Goal: Browse casually: Explore the website without a specific task or goal

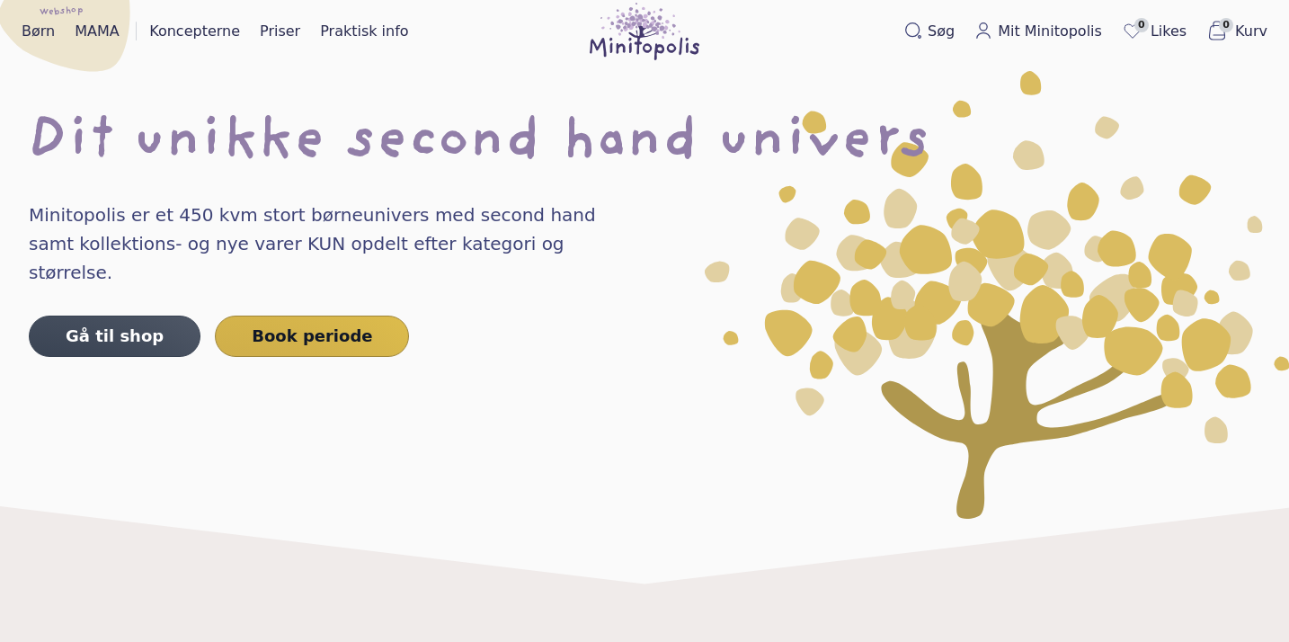
scroll to position [40, 0]
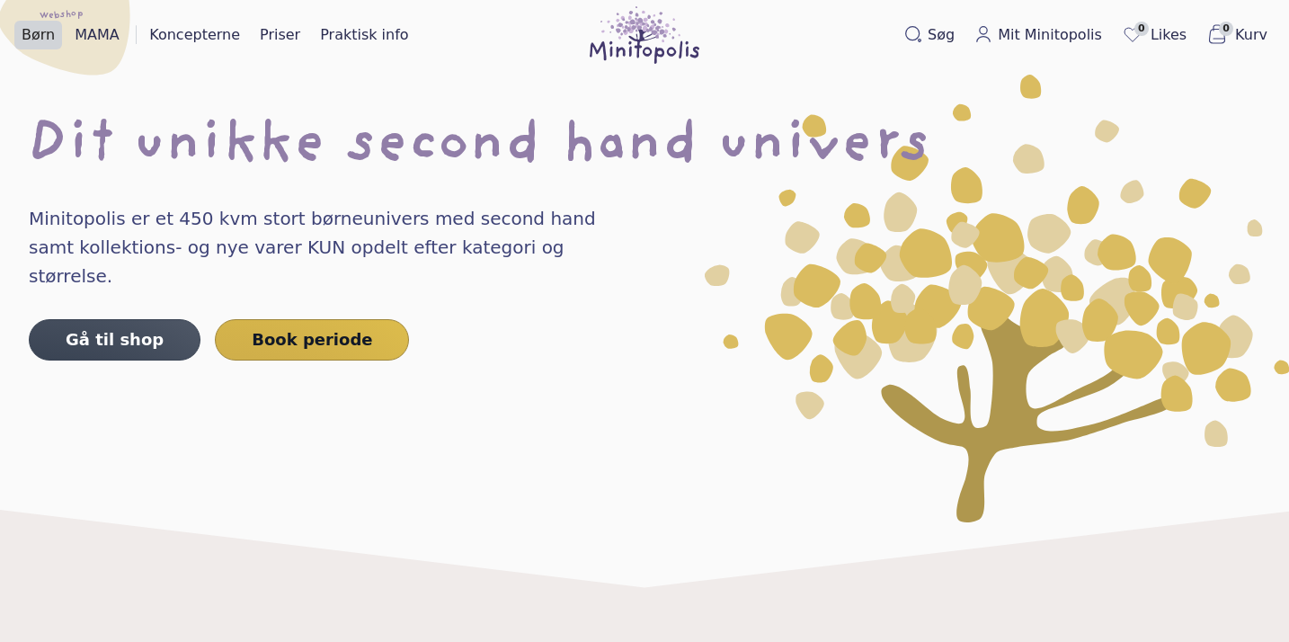
click at [40, 33] on link "Børn" at bounding box center [38, 35] width 48 height 29
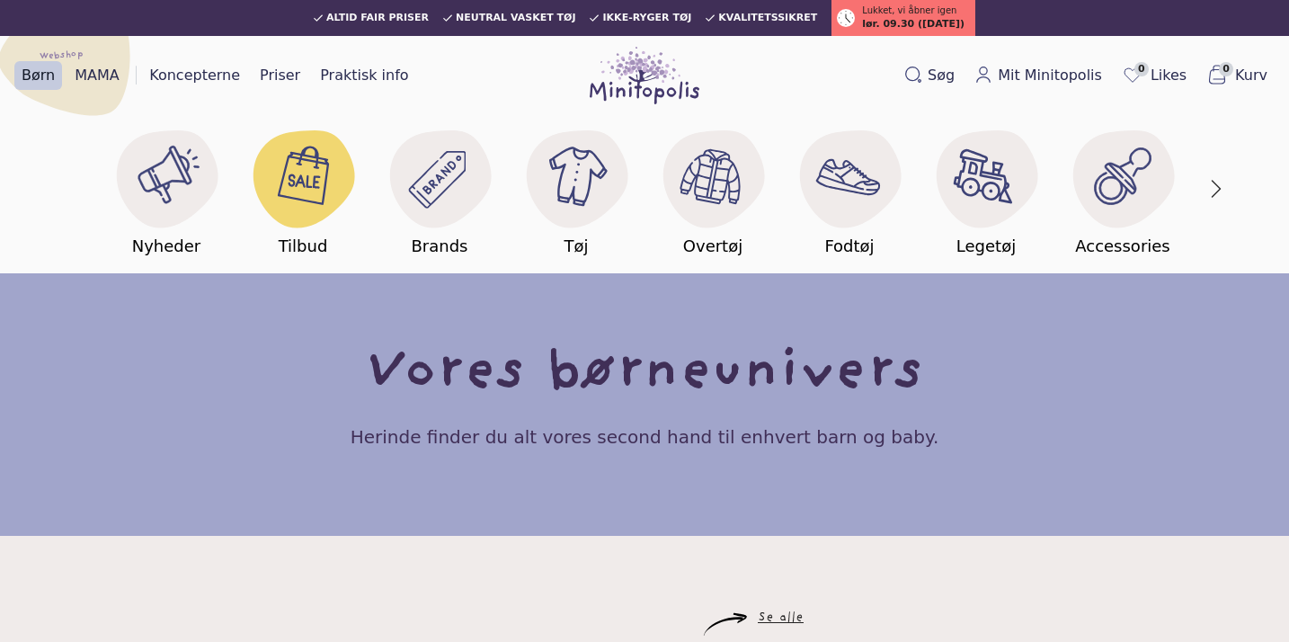
click at [288, 177] on image at bounding box center [305, 172] width 63 height 63
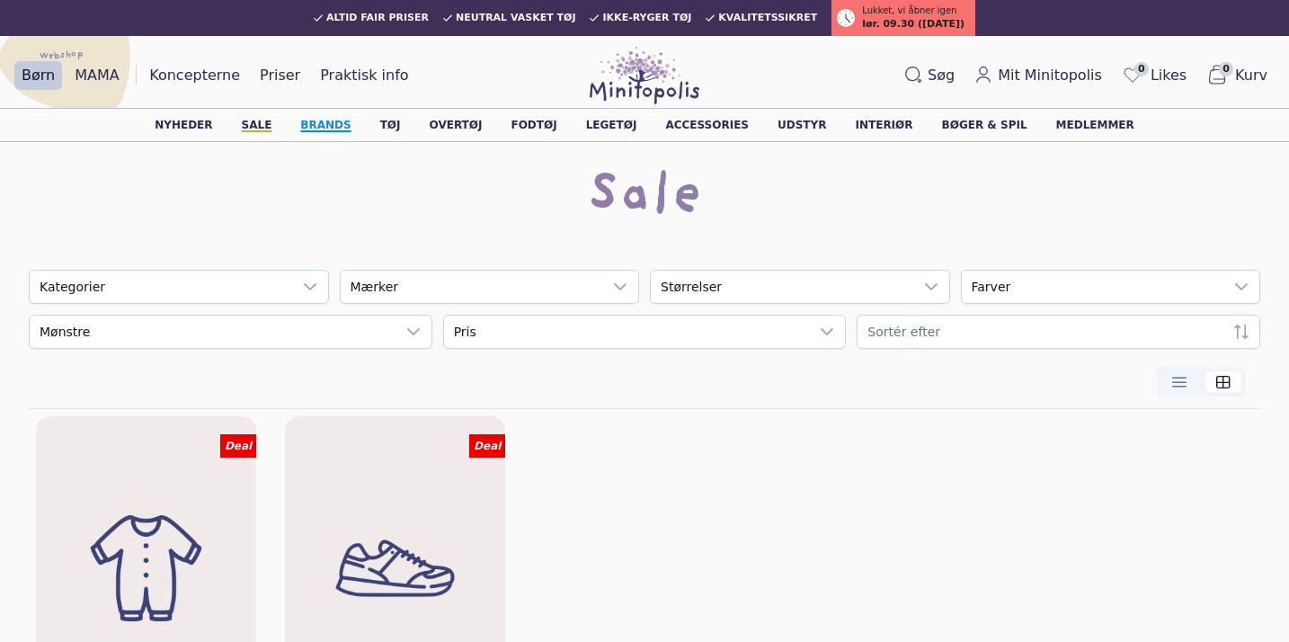
click at [350, 121] on link "Brands" at bounding box center [325, 125] width 50 height 11
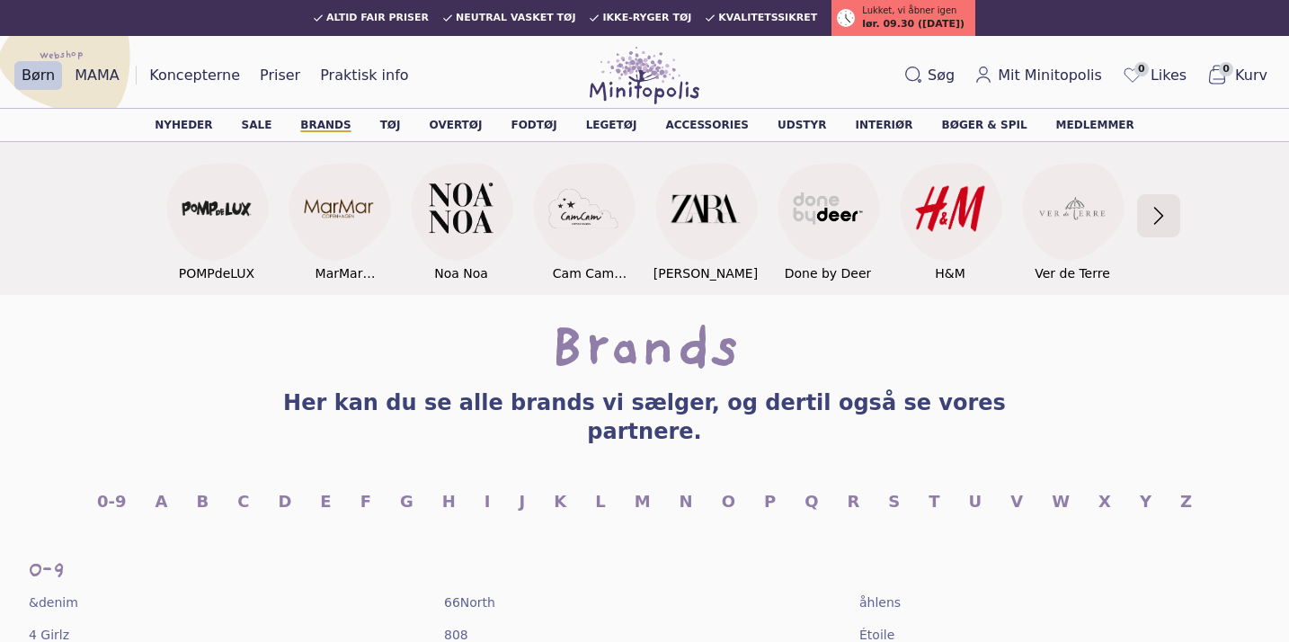
click at [1162, 226] on button "button" at bounding box center [1158, 215] width 38 height 97
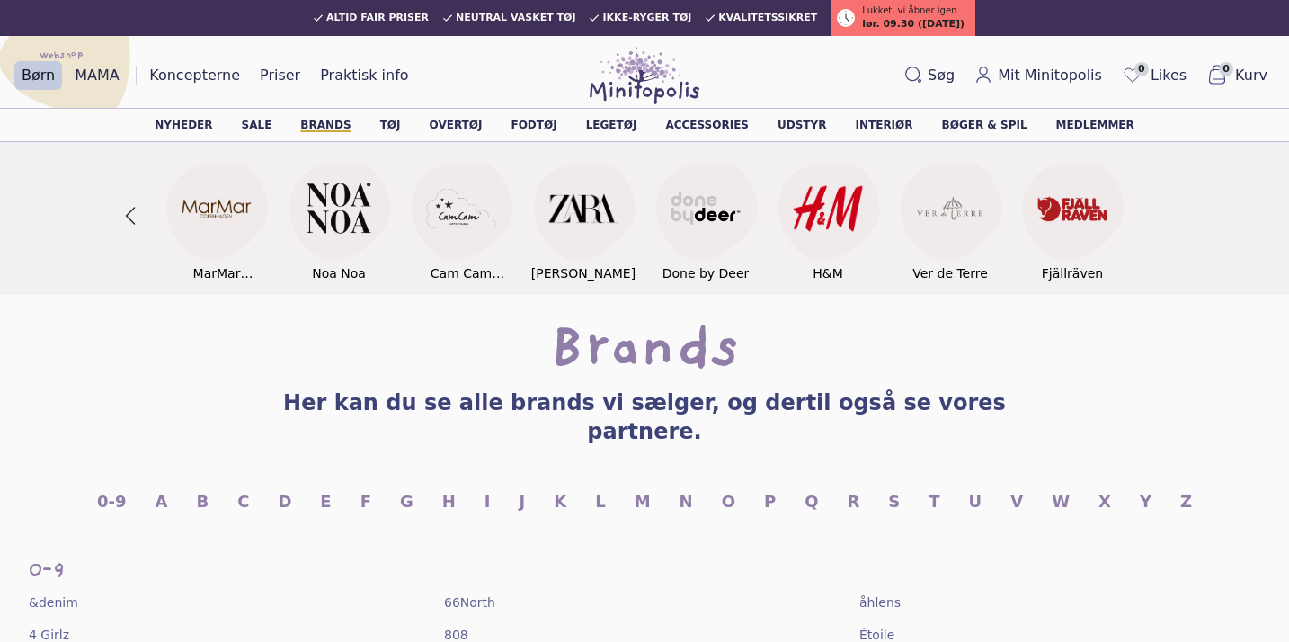
click at [1162, 226] on section "POMPdeLUX Logo Billedet viser POMPdeLUX logoet. POMPdeLUX MarMar Copenhagen Log…" at bounding box center [644, 217] width 1289 height 155
click at [129, 205] on button "button" at bounding box center [130, 215] width 38 height 97
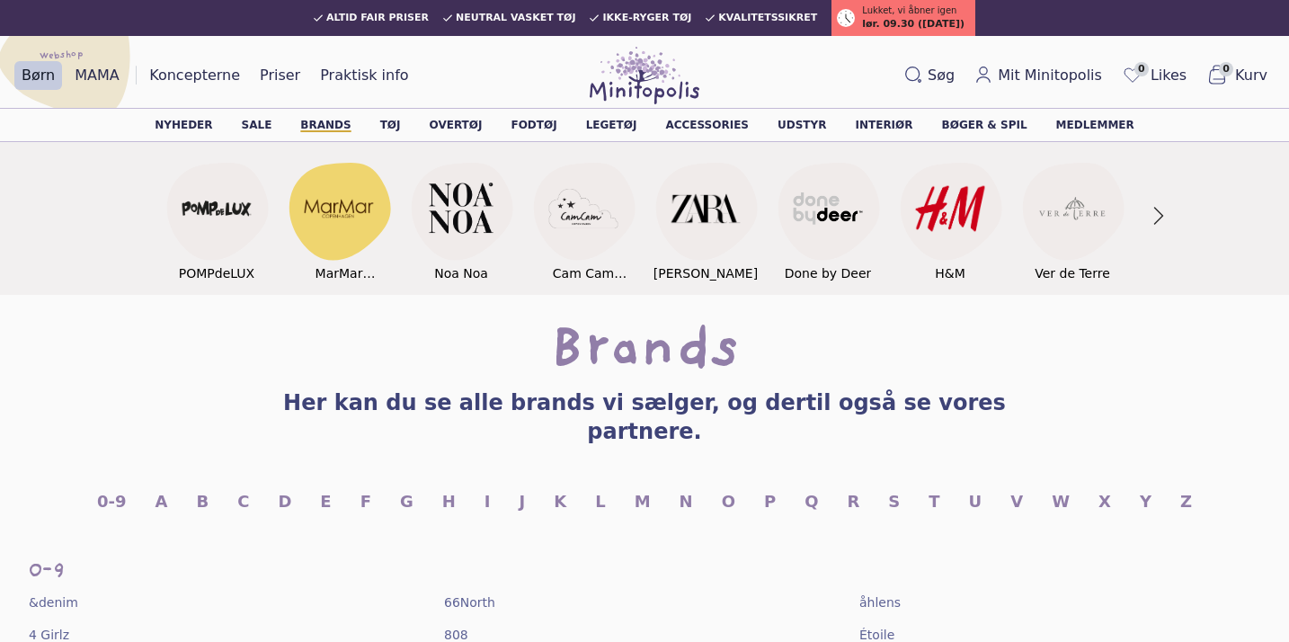
click at [341, 213] on image at bounding box center [339, 207] width 69 height 69
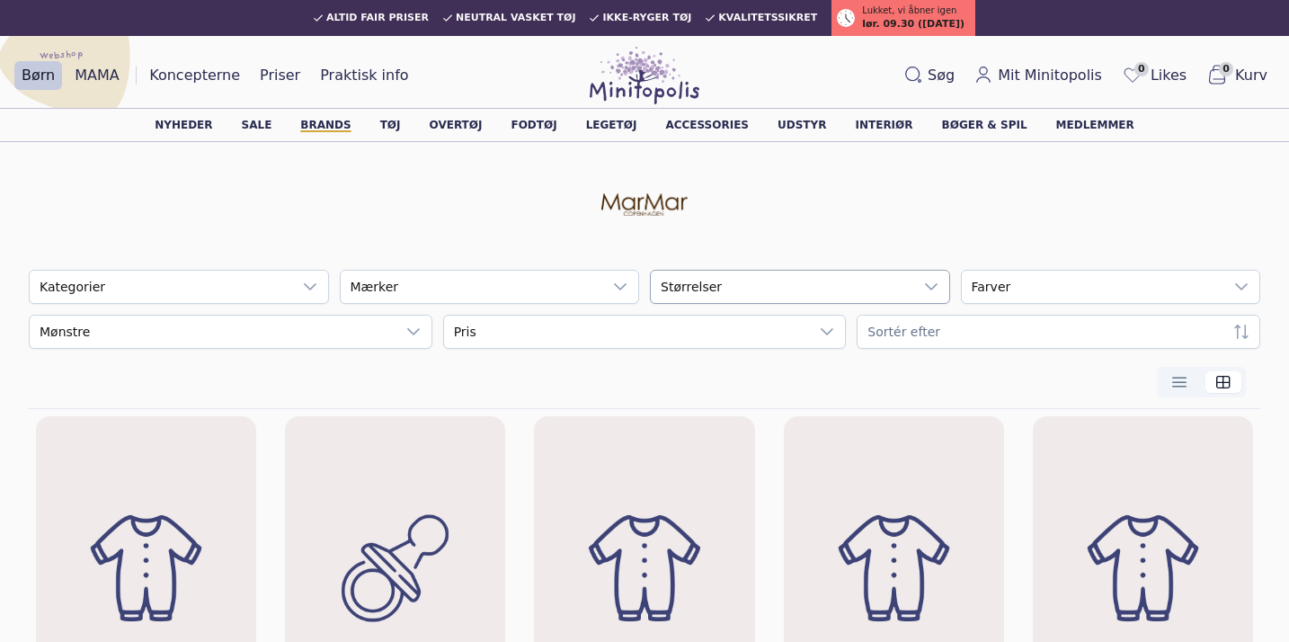
click at [795, 279] on div "empty" at bounding box center [782, 286] width 262 height 32
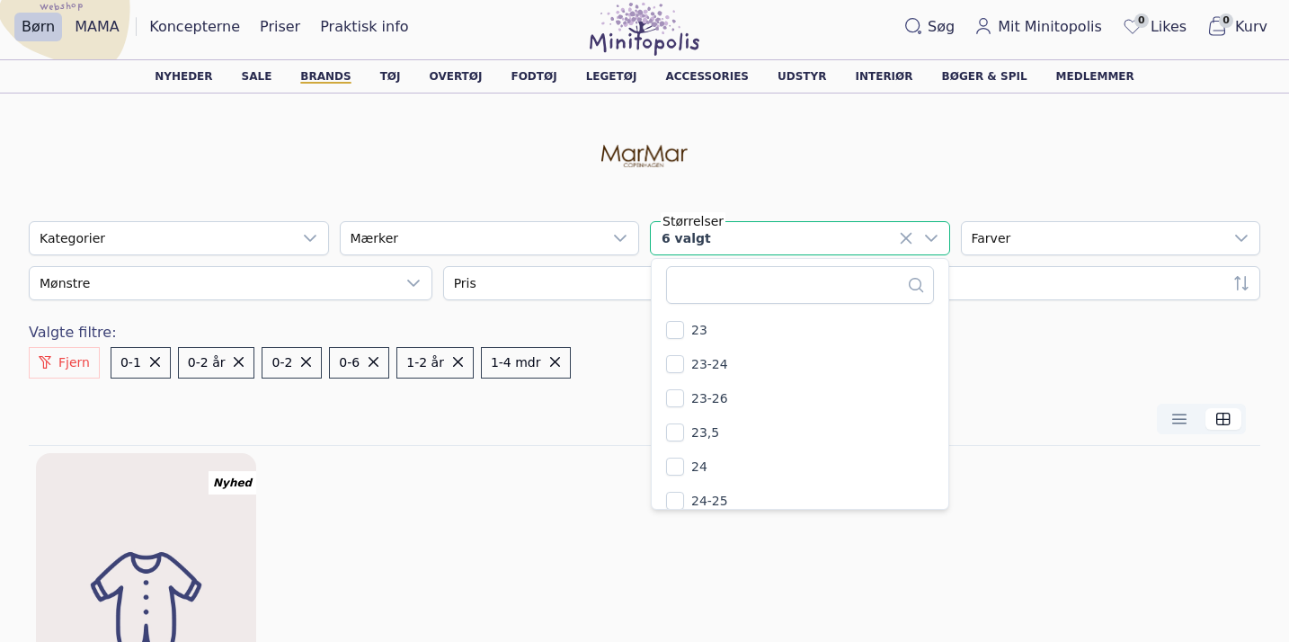
scroll to position [3072, 0]
click at [899, 144] on div at bounding box center [644, 156] width 1231 height 72
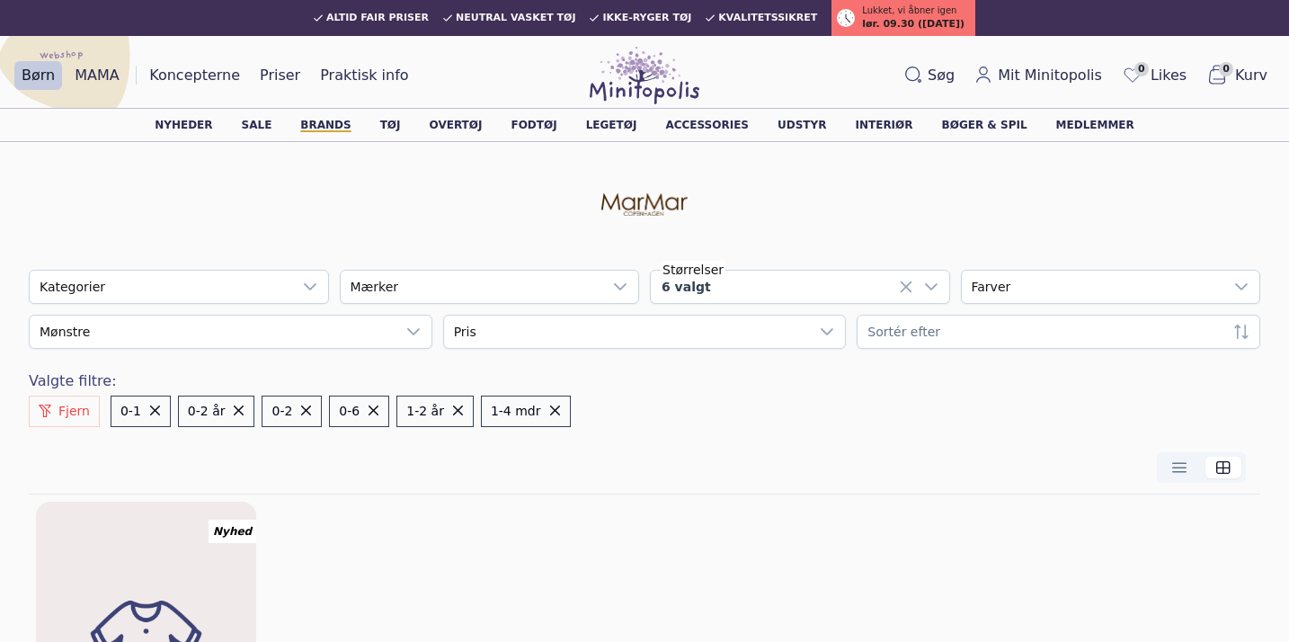
scroll to position [0, 0]
click at [200, 71] on link "Koncepterne" at bounding box center [194, 75] width 105 height 29
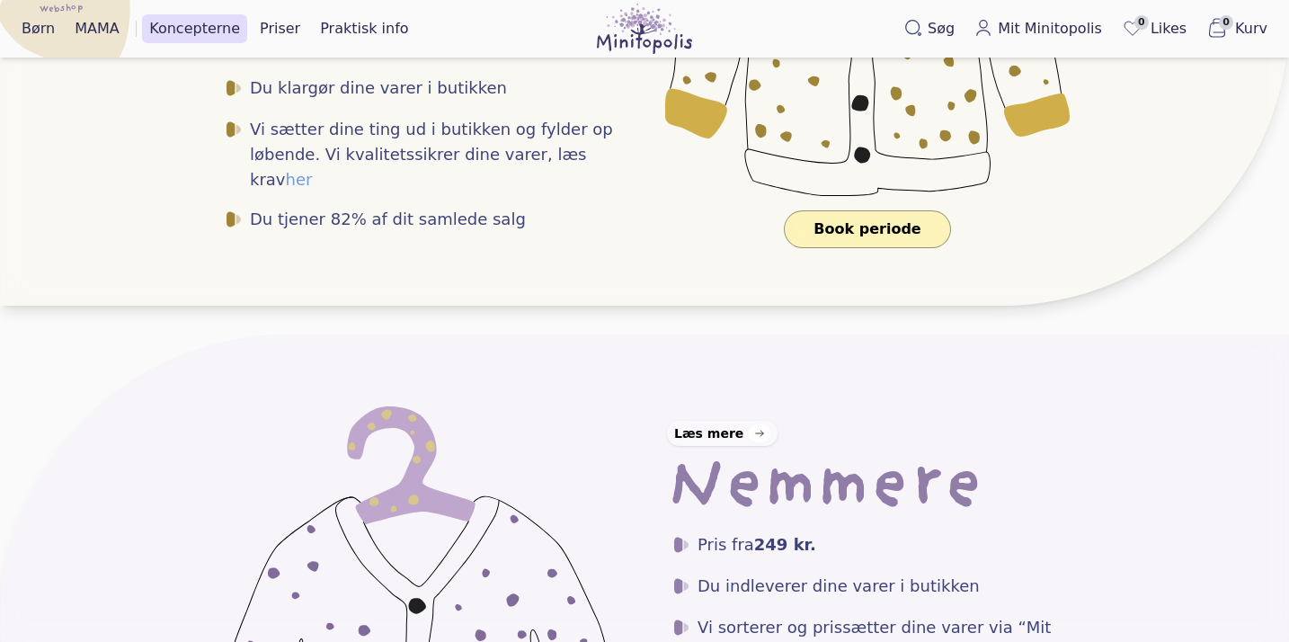
scroll to position [757, 0]
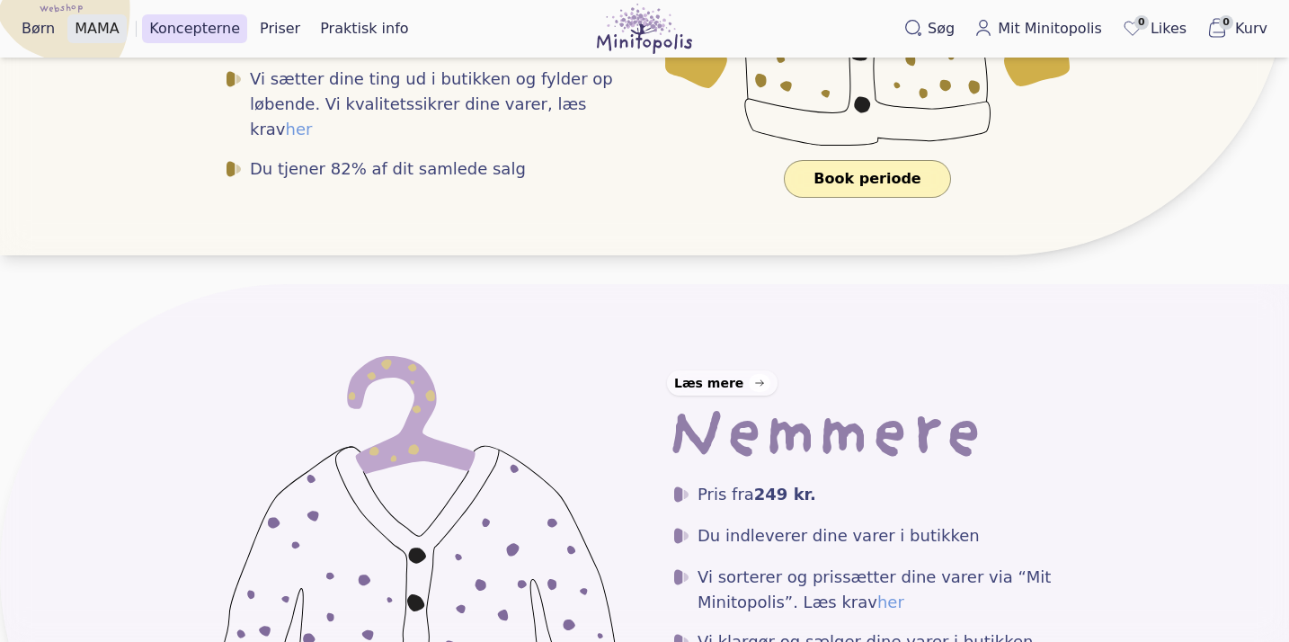
click at [99, 27] on link "MAMA" at bounding box center [96, 28] width 59 height 29
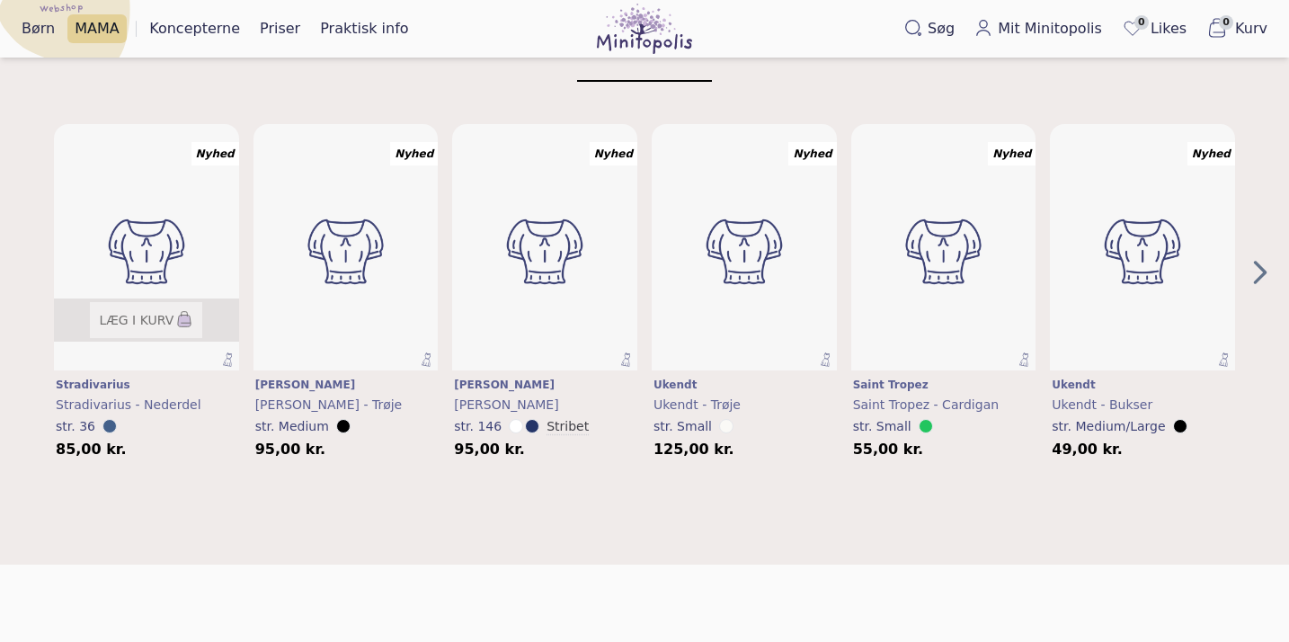
scroll to position [611, 0]
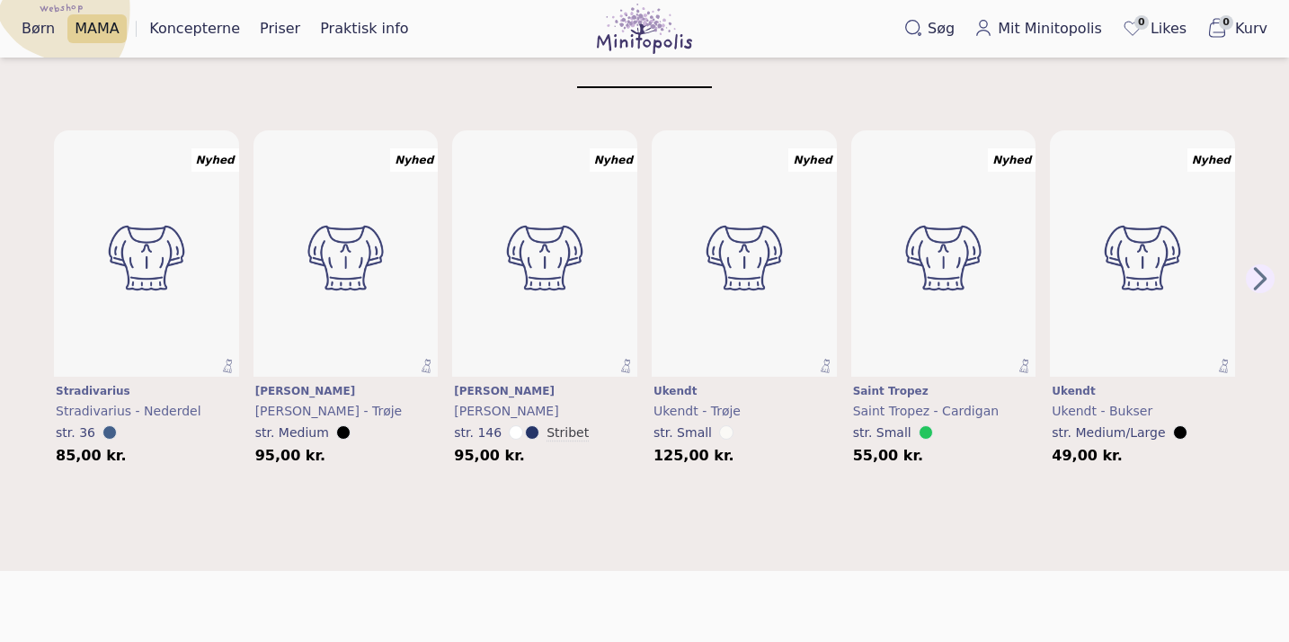
click at [1249, 271] on icon "Next Page" at bounding box center [1259, 278] width 27 height 29
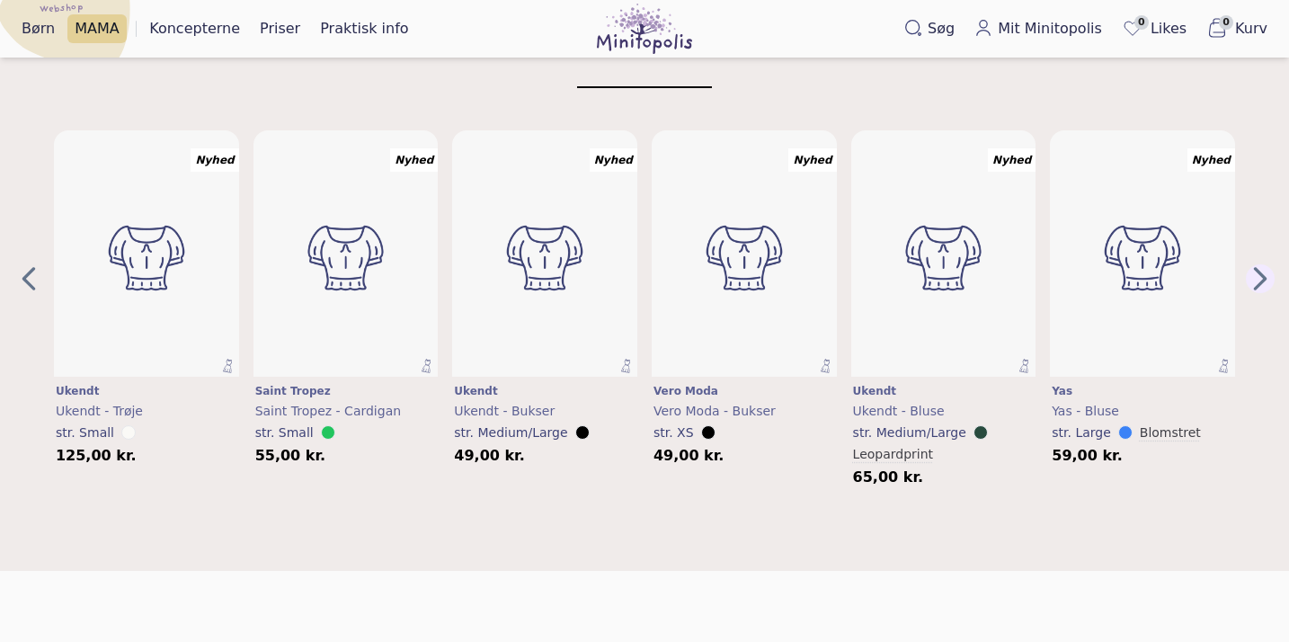
click at [1249, 272] on icon "Next Page" at bounding box center [1259, 278] width 27 height 29
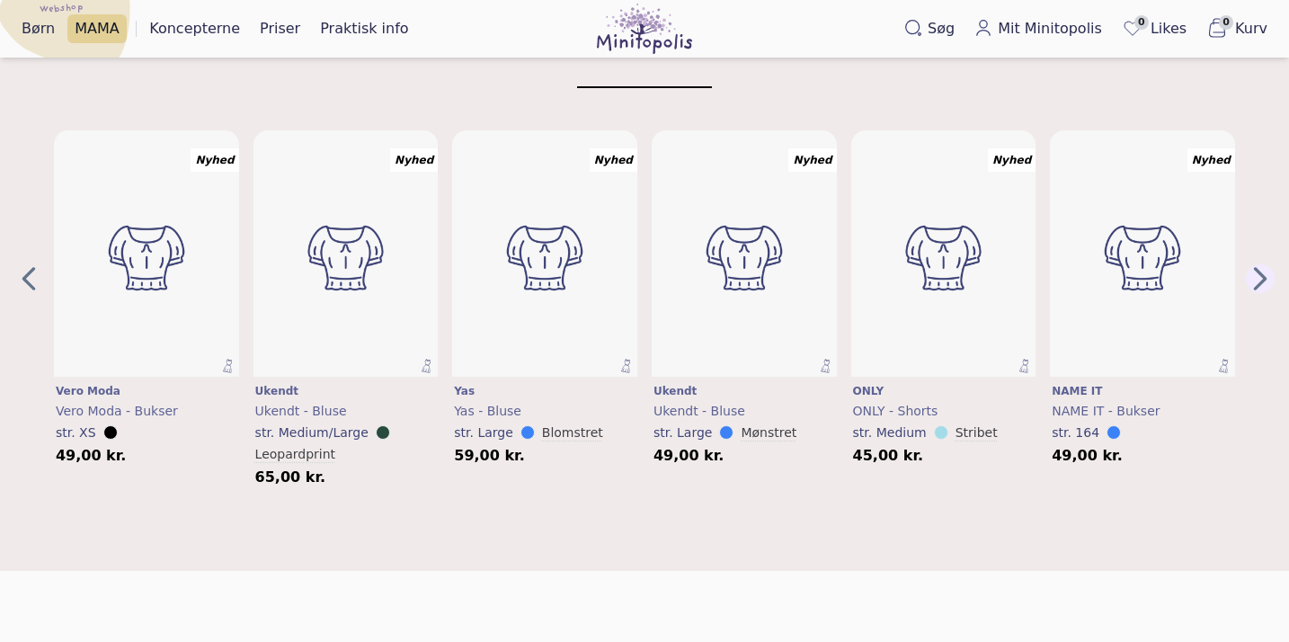
click at [1249, 272] on icon "Next Page" at bounding box center [1259, 278] width 27 height 29
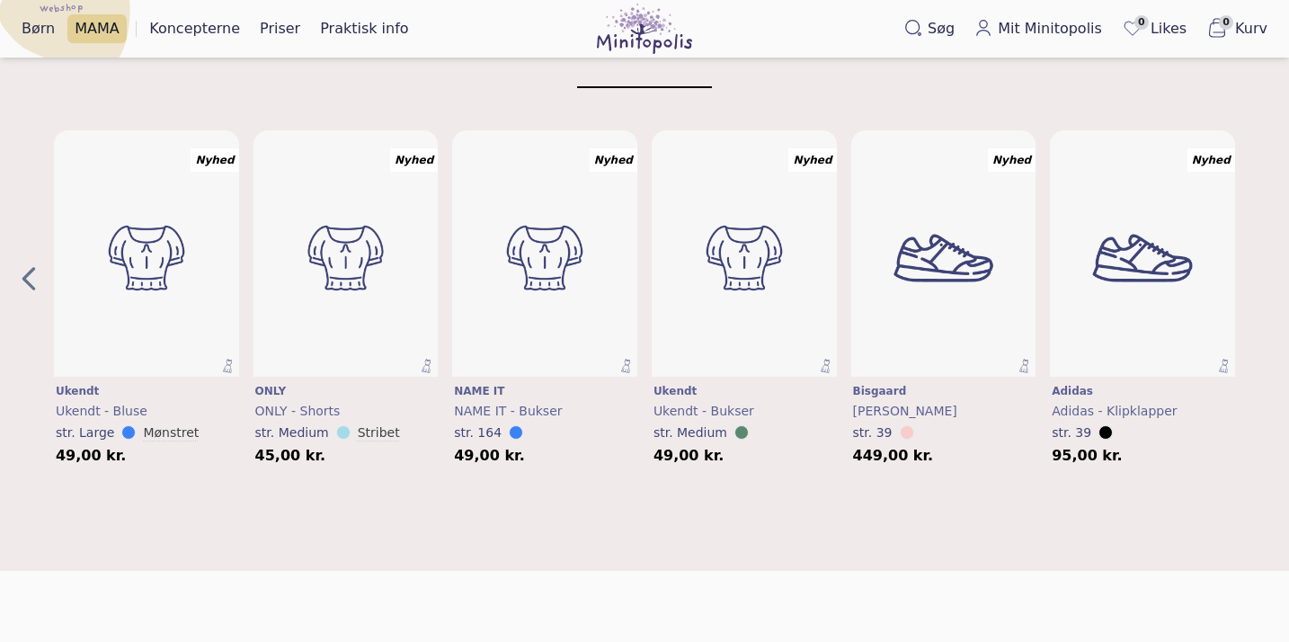
click at [1249, 272] on div "Nyhed Læg i kurv Stradivarius Stradivarius - Nederdel str. 36 85,00 kr. Nyhed L…" at bounding box center [644, 307] width 1260 height 354
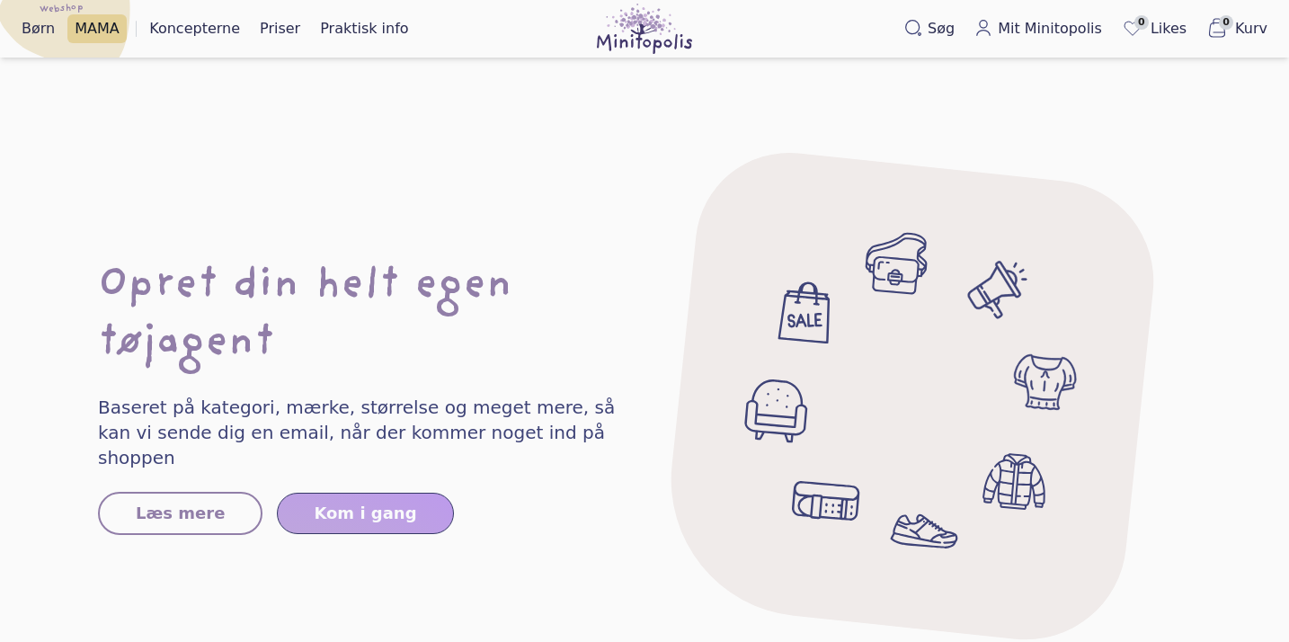
scroll to position [1202, 0]
click at [205, 501] on span "Læs mere" at bounding box center [180, 513] width 89 height 25
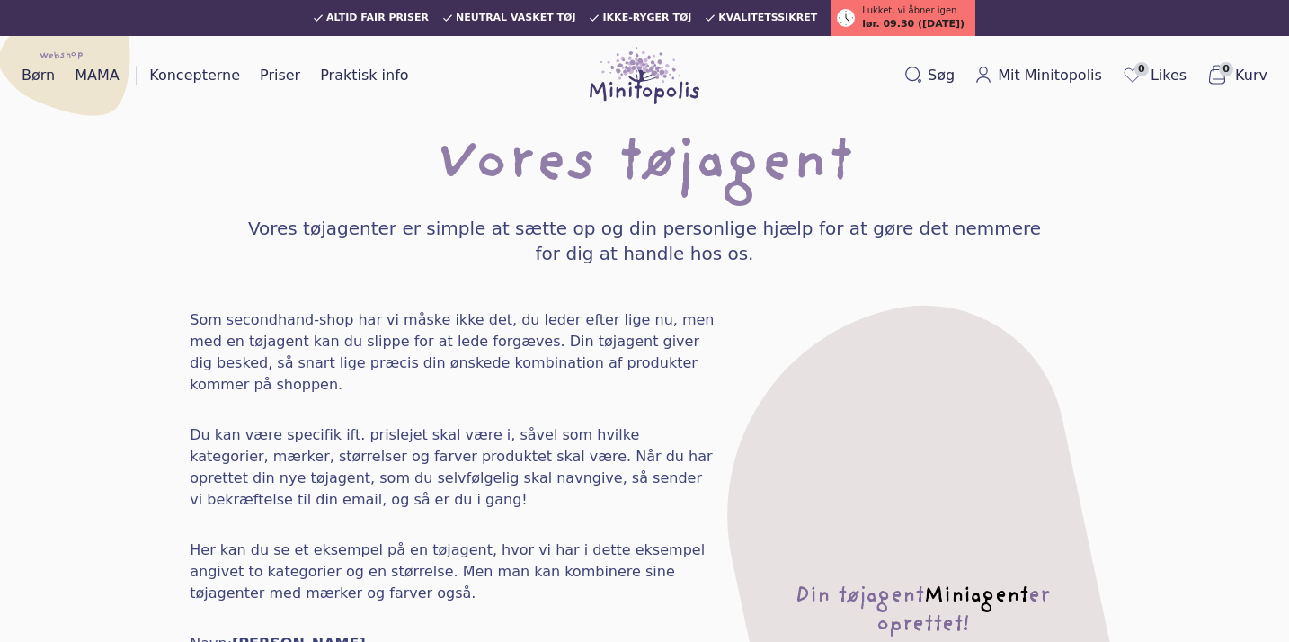
click at [643, 84] on img at bounding box center [645, 76] width 110 height 58
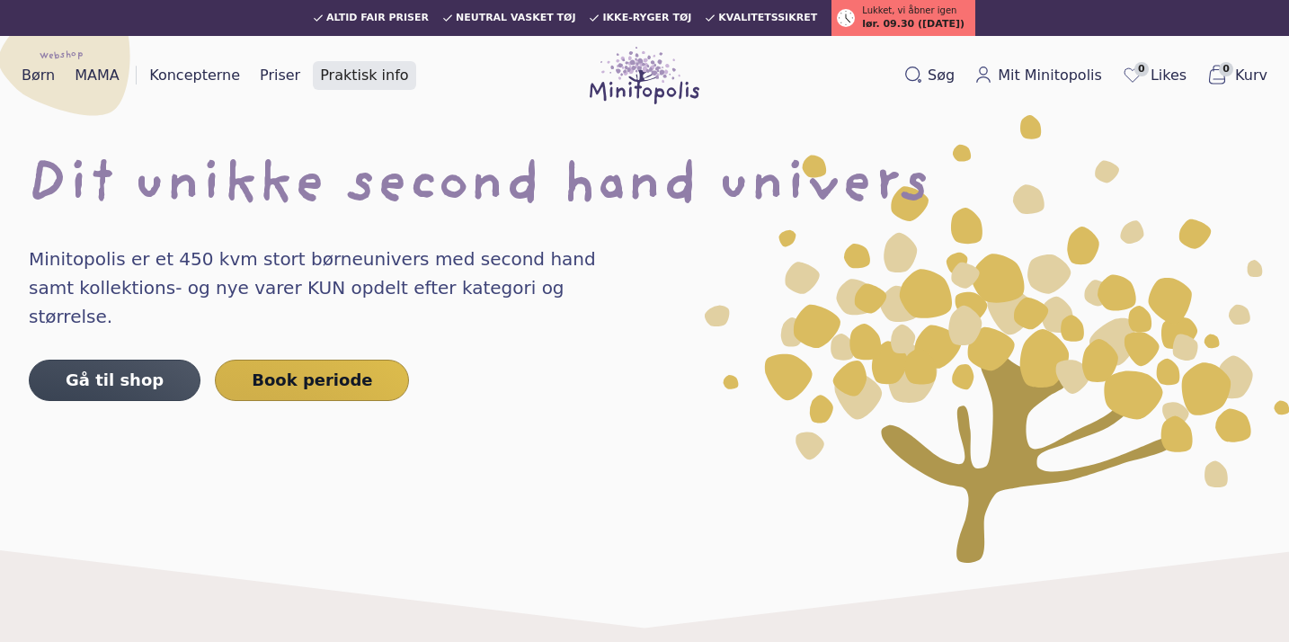
click at [320, 75] on link "Praktisk info" at bounding box center [364, 75] width 102 height 29
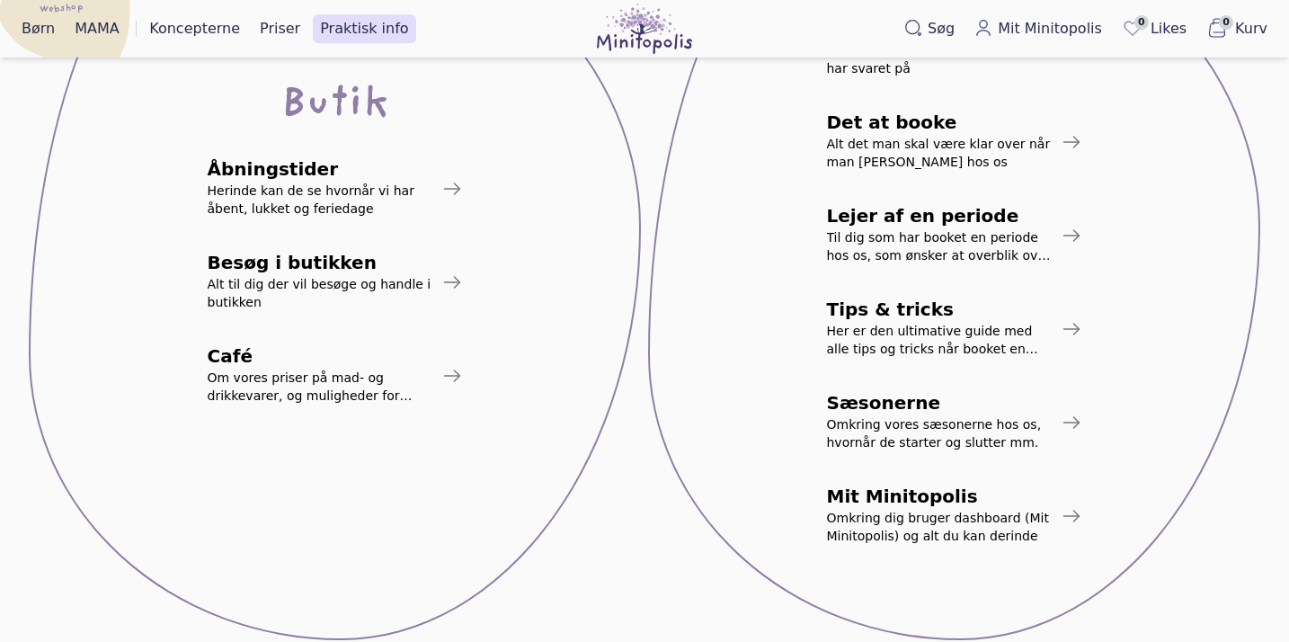
scroll to position [187, 0]
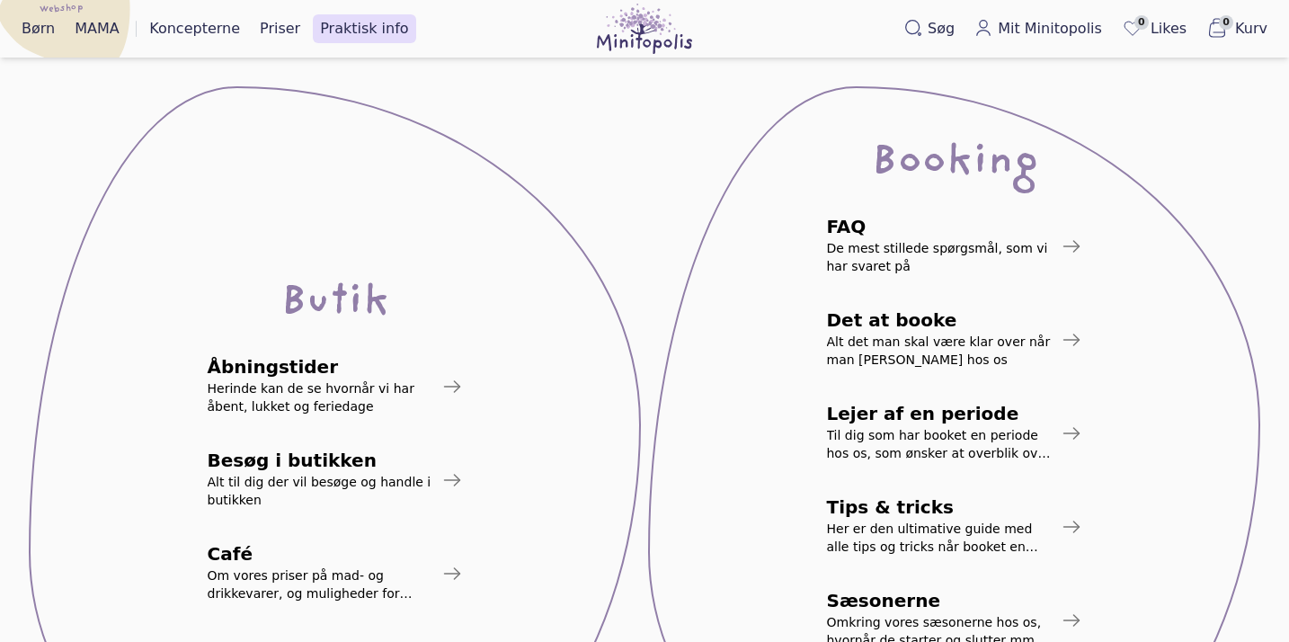
click at [657, 29] on img at bounding box center [645, 29] width 96 height 50
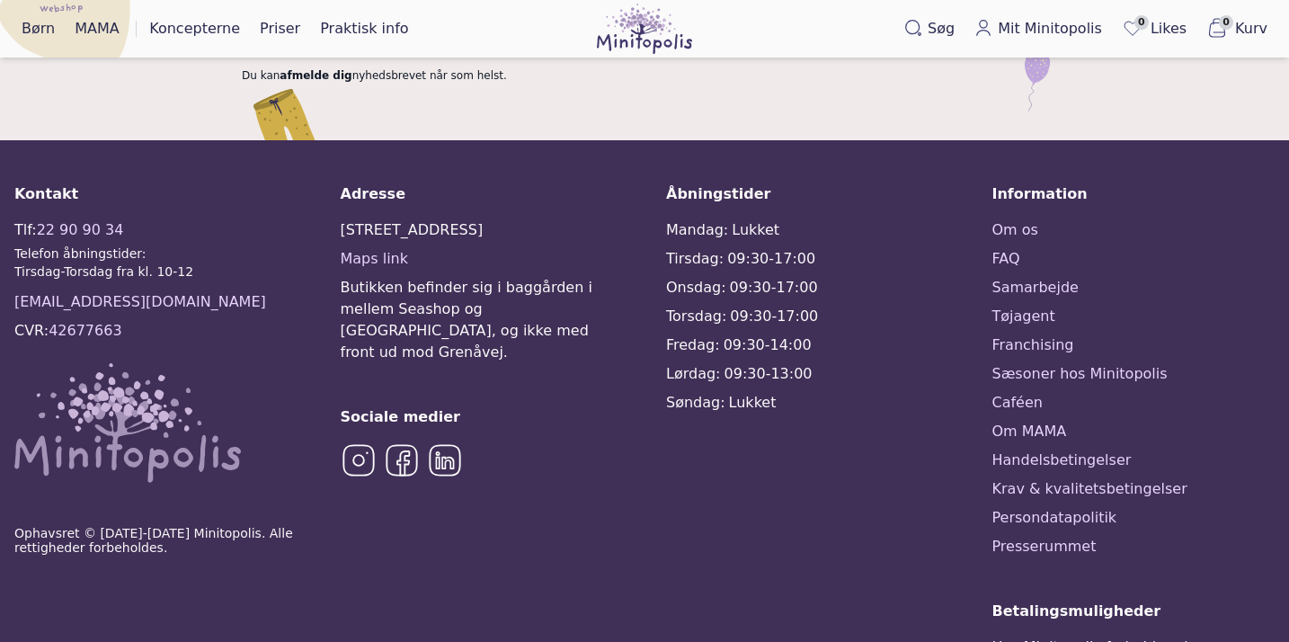
scroll to position [4550, 0]
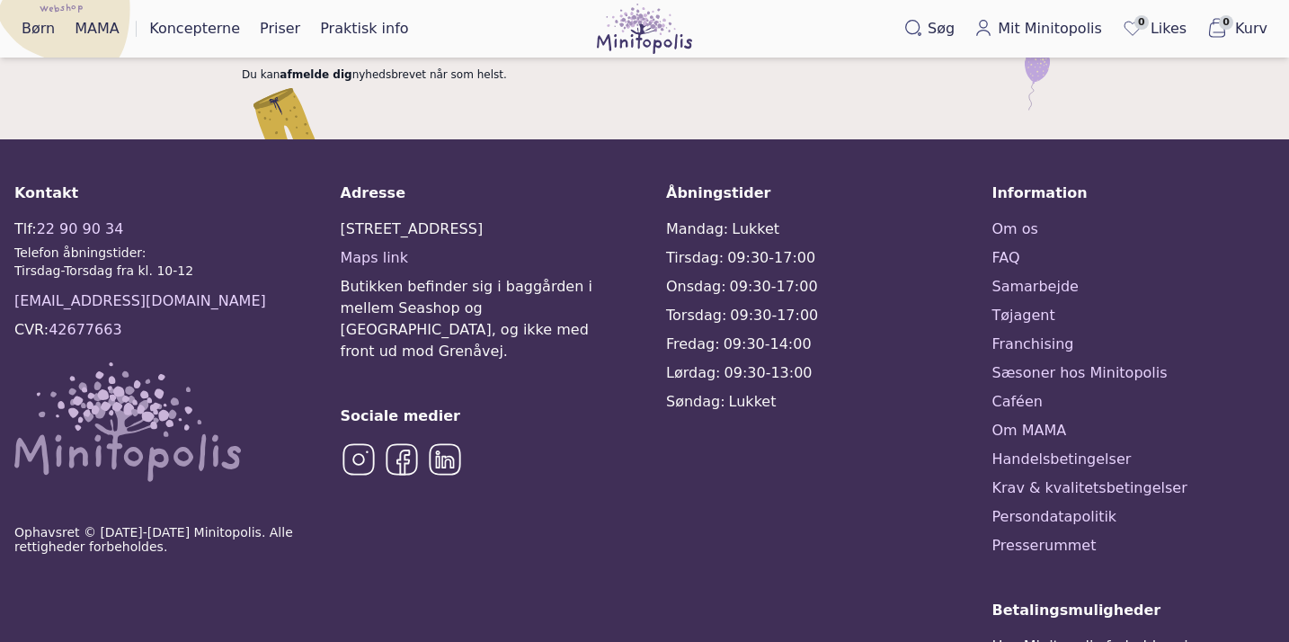
drag, startPoint x: 131, startPoint y: 235, endPoint x: 121, endPoint y: 231, distance: 10.5
click at [120, 231] on div "Tlf: [PHONE_NUMBER] Telefon åbningstider: Tirsdag-Torsdag fra kl. 10-12 [EMAIL_…" at bounding box center [155, 349] width 283 height 262
click at [45, 319] on div "CVR: 42677663" at bounding box center [68, 330] width 108 height 22
drag, startPoint x: 45, startPoint y: 235, endPoint x: 138, endPoint y: 237, distance: 93.5
click at [138, 237] on div "Tlf: [PHONE_NUMBER] Telefon åbningstider: Tirsdag-Torsdag fra kl. 10-12 [EMAIL_…" at bounding box center [155, 349] width 283 height 262
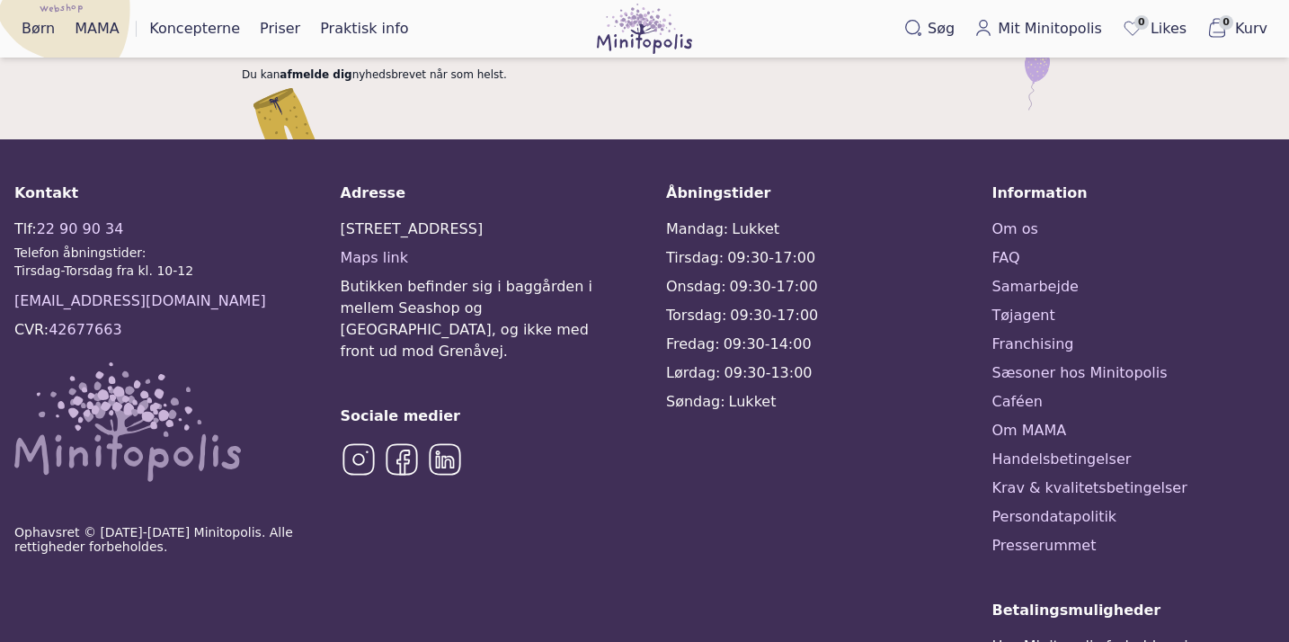
click at [138, 236] on div "Tlf: [PHONE_NUMBER] Telefon åbningstider: Tirsdag-Torsdag fra kl. 10-12 [EMAIL_…" at bounding box center [155, 349] width 283 height 262
copy div "42677663"
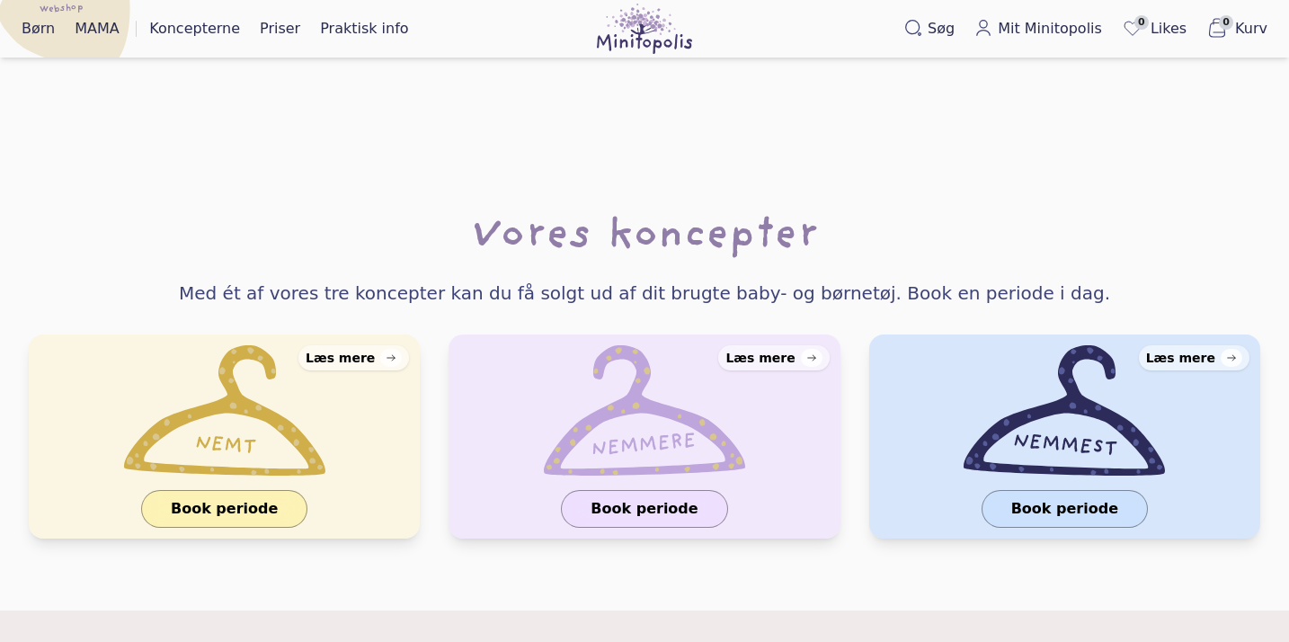
scroll to position [1811, 0]
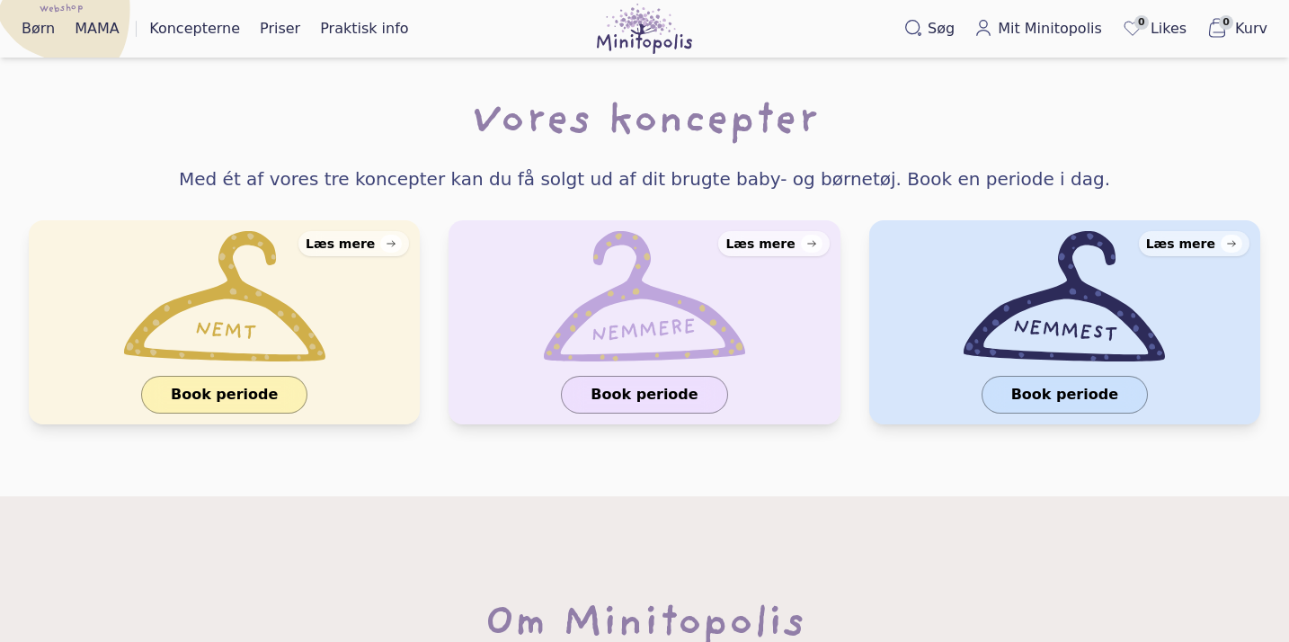
click at [778, 235] on div "Læs mere" at bounding box center [759, 244] width 69 height 18
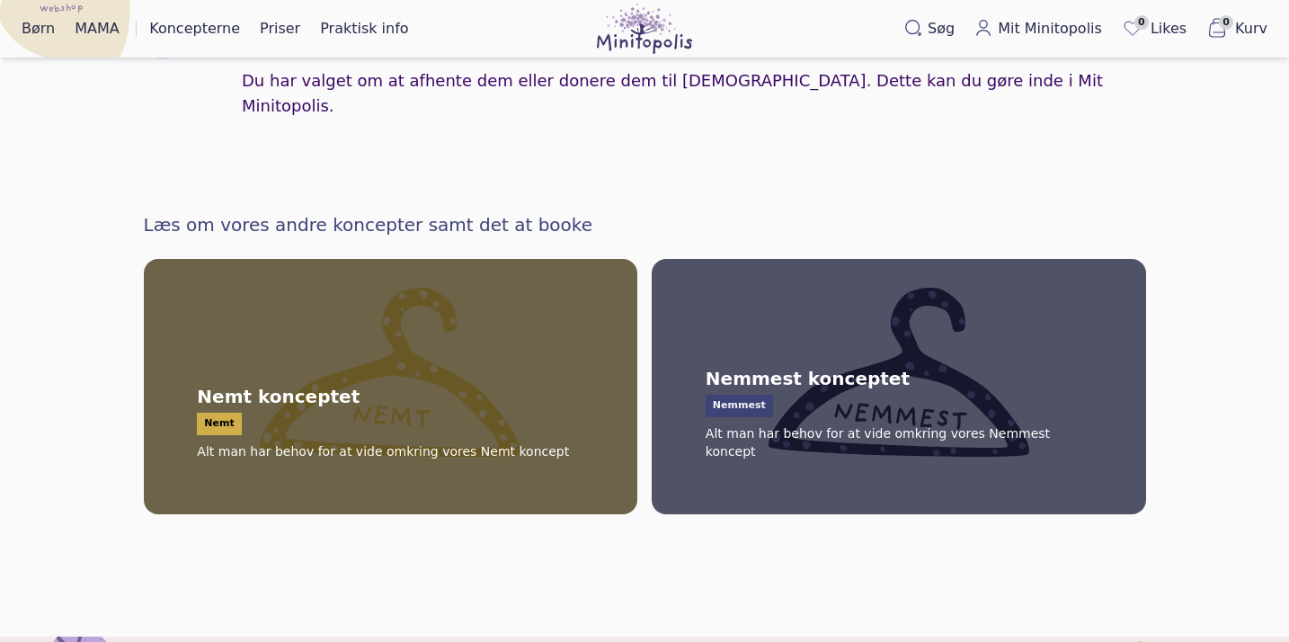
scroll to position [1986, 0]
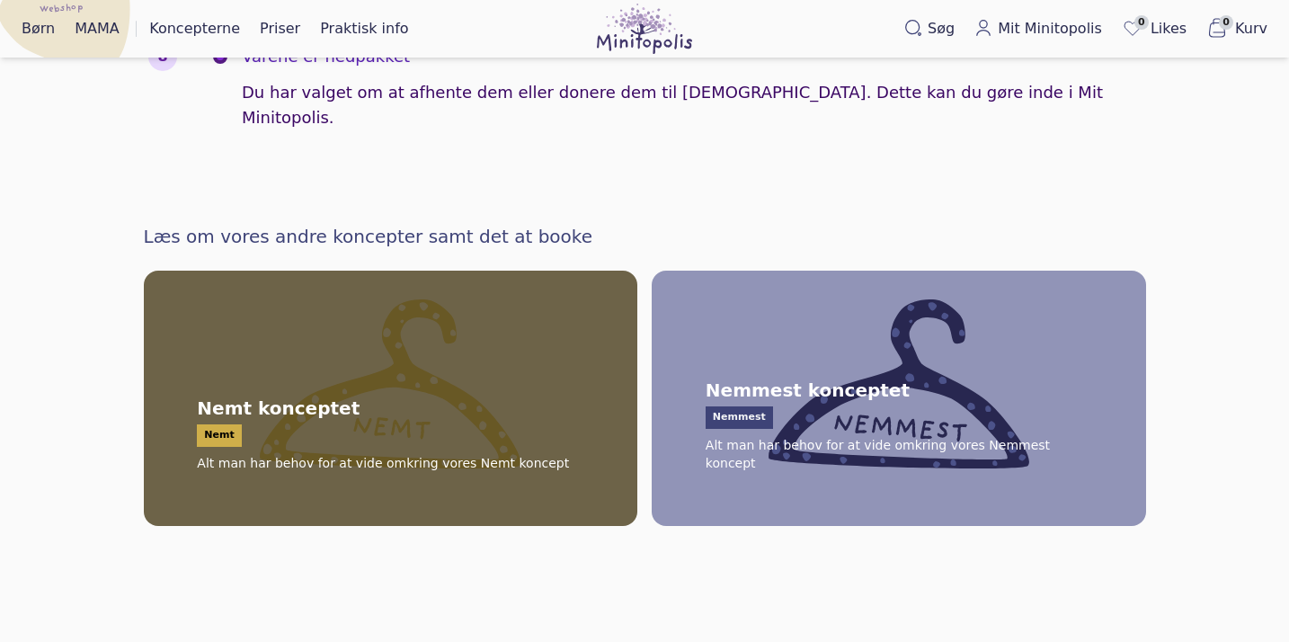
click at [749, 263] on span "Nemmest konceptet Nemmest Alt man har behov for at vide omkring vores Nemmest k…" at bounding box center [898, 398] width 509 height 270
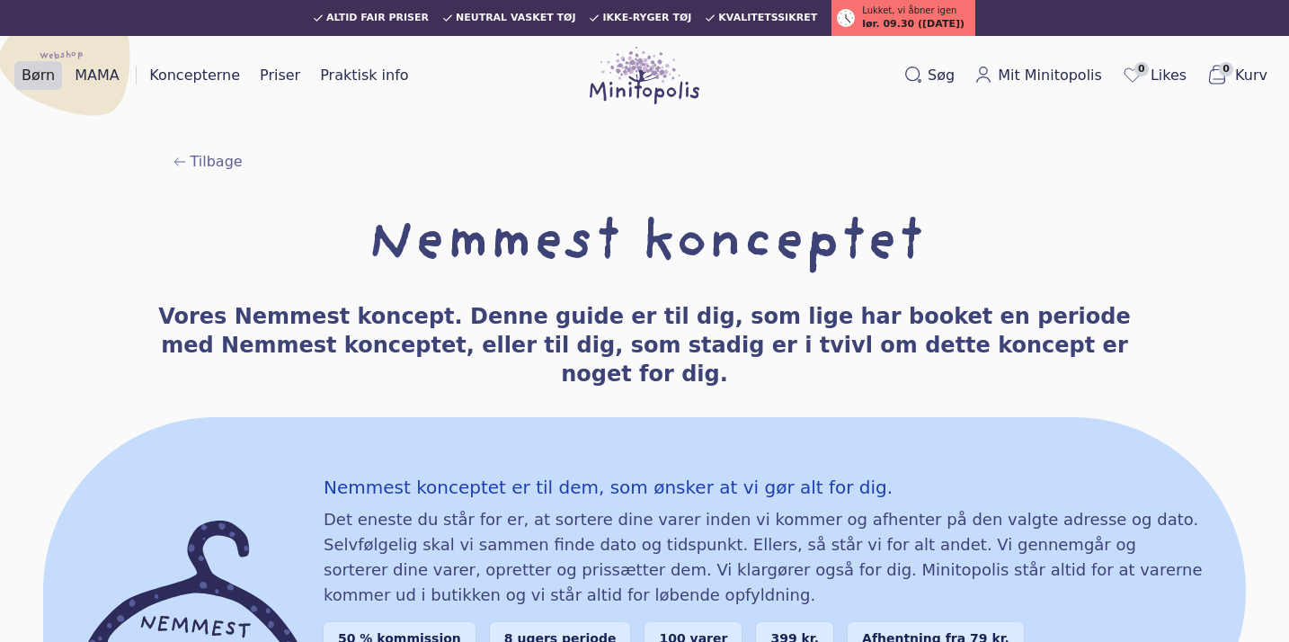
click at [36, 75] on link "Børn" at bounding box center [38, 75] width 48 height 29
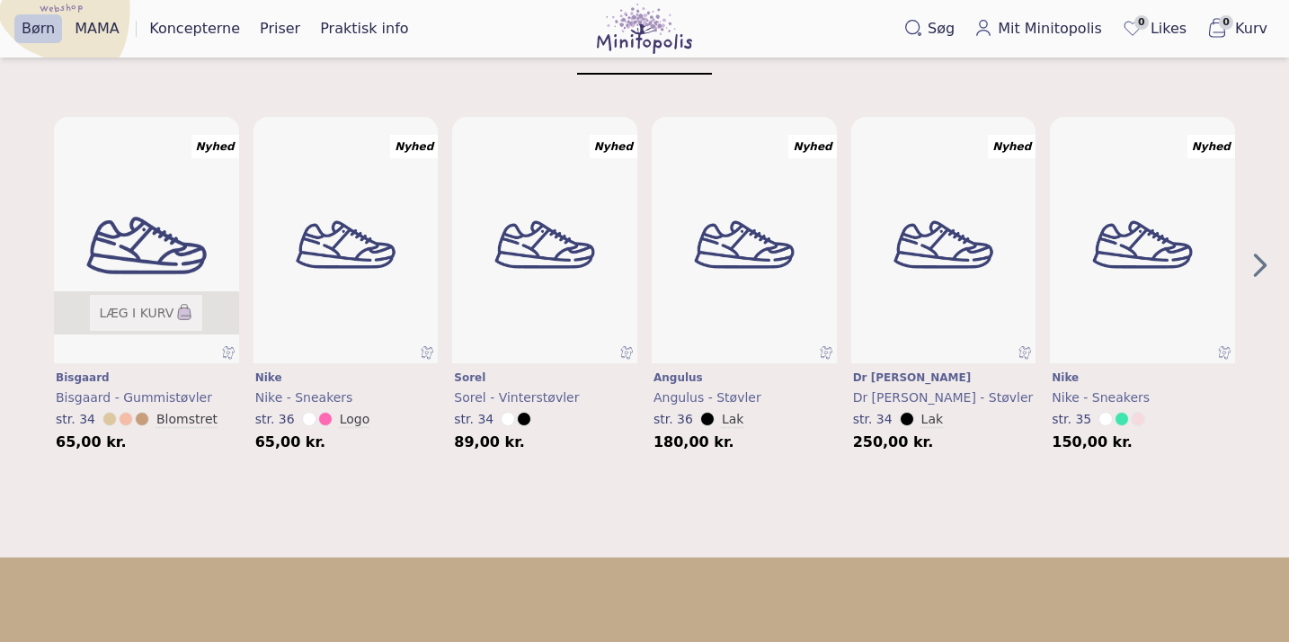
scroll to position [620, 0]
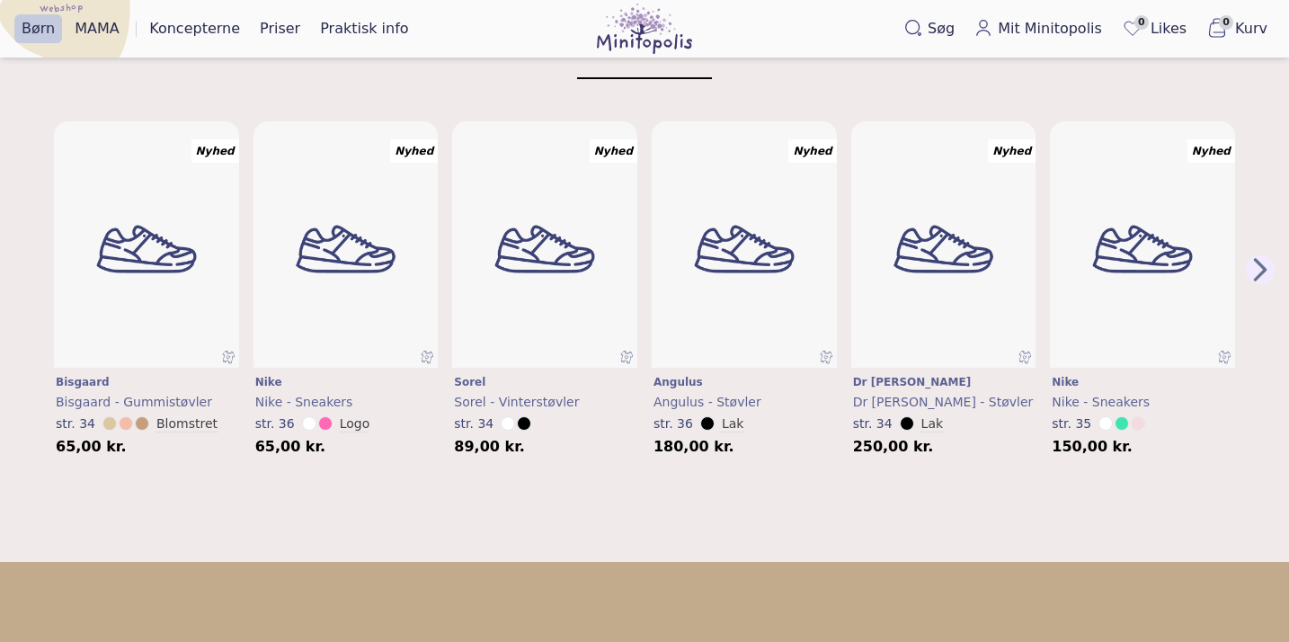
click at [1246, 262] on icon "Next Page" at bounding box center [1259, 269] width 27 height 29
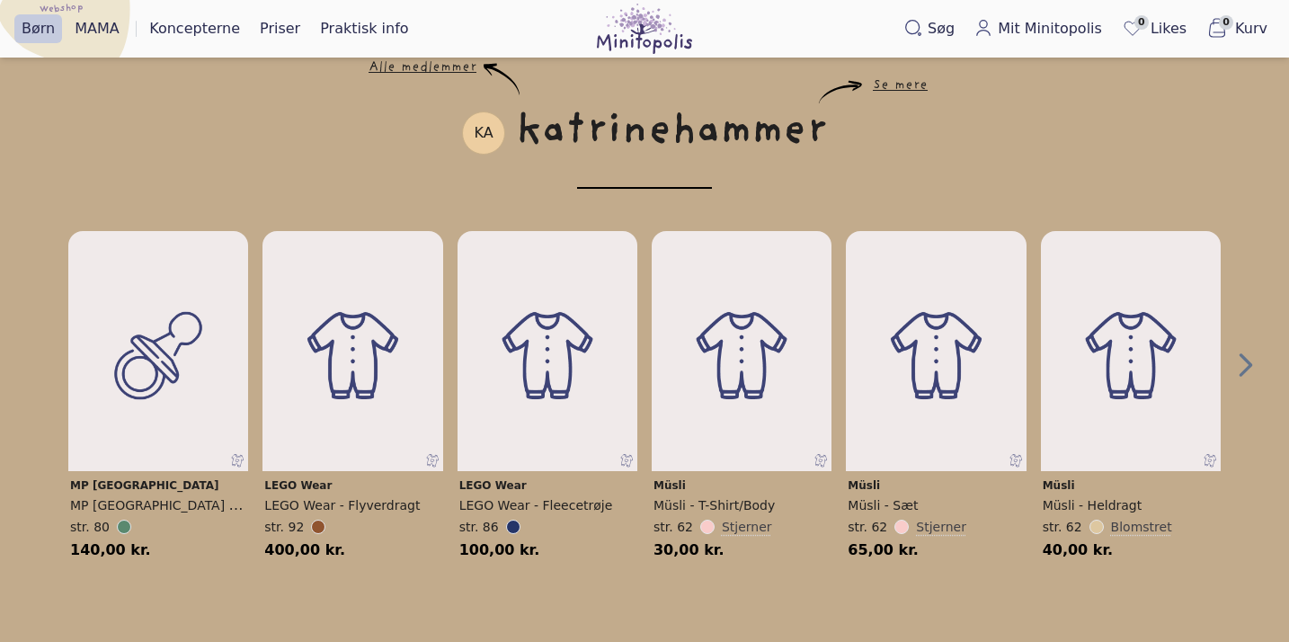
scroll to position [1188, 0]
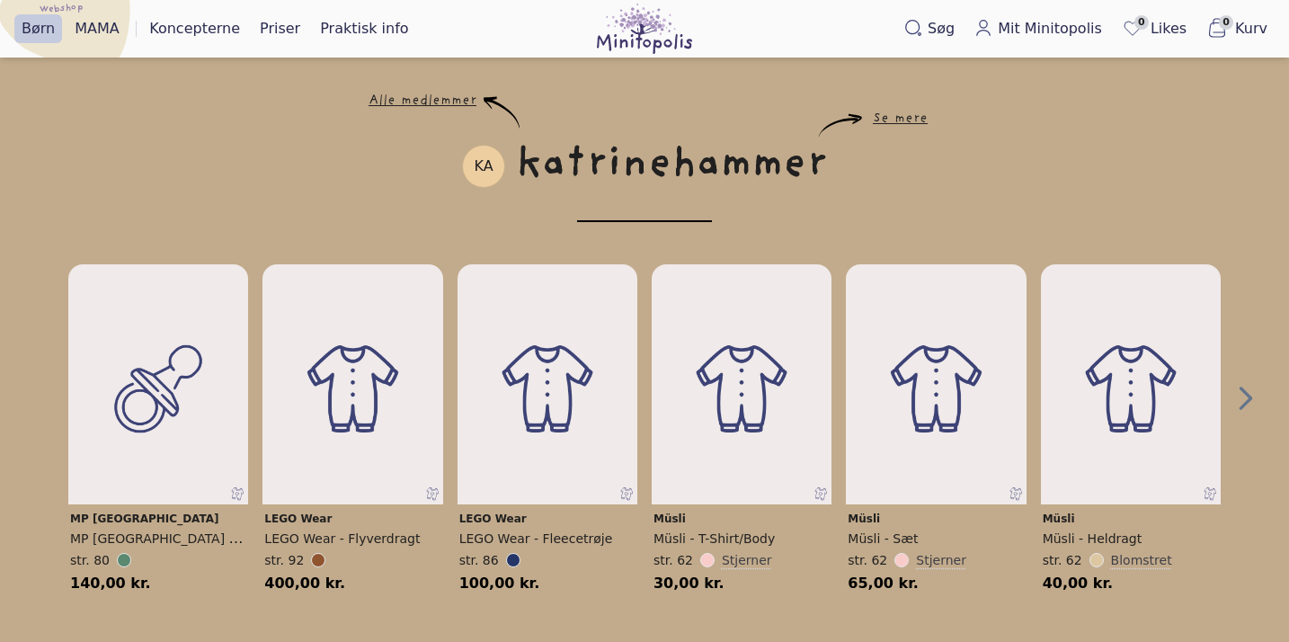
click at [460, 0] on div "Børn MAMA Webshop Koncepterne Priser Praktisk info Events Webshop Børneunivers …" at bounding box center [644, 29] width 1289 height 58
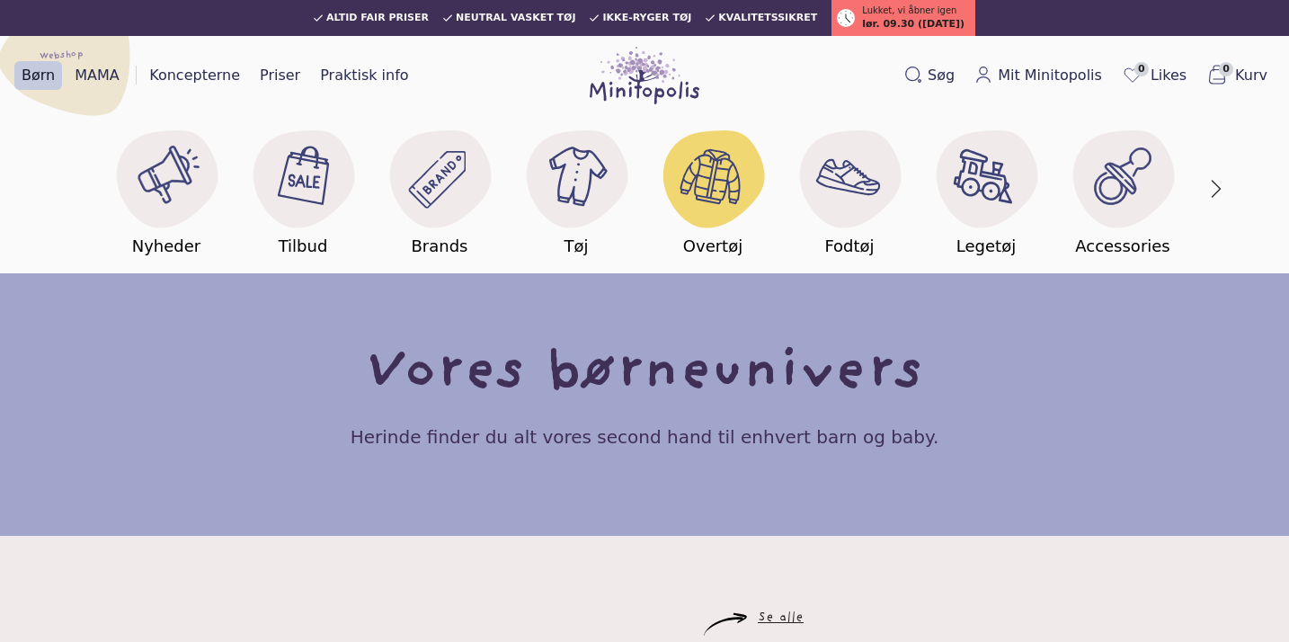
scroll to position [0, 0]
click at [625, 76] on img at bounding box center [645, 76] width 110 height 58
